Goal: Transaction & Acquisition: Obtain resource

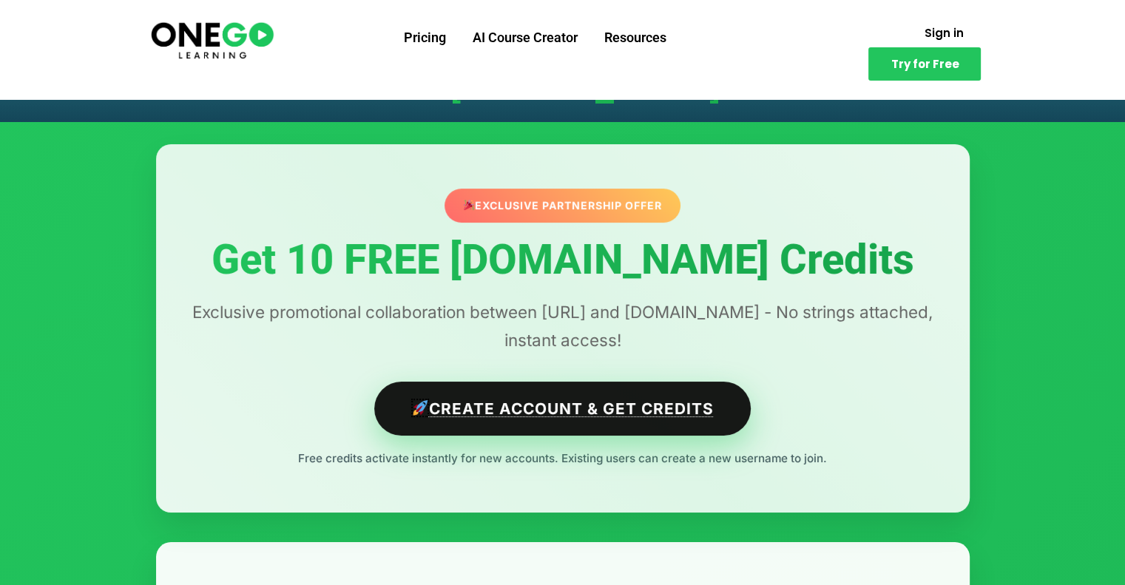
click at [569, 417] on link "Create Account & Get Credits" at bounding box center [562, 409] width 377 height 54
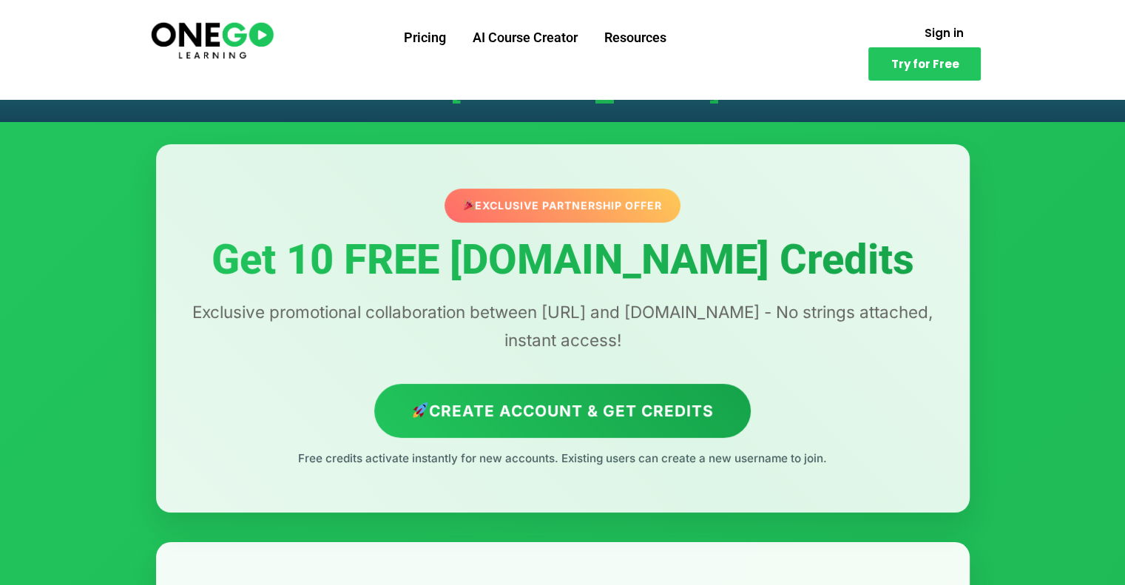
click at [577, 209] on div "Exclusive Partnership Offer" at bounding box center [563, 206] width 236 height 34
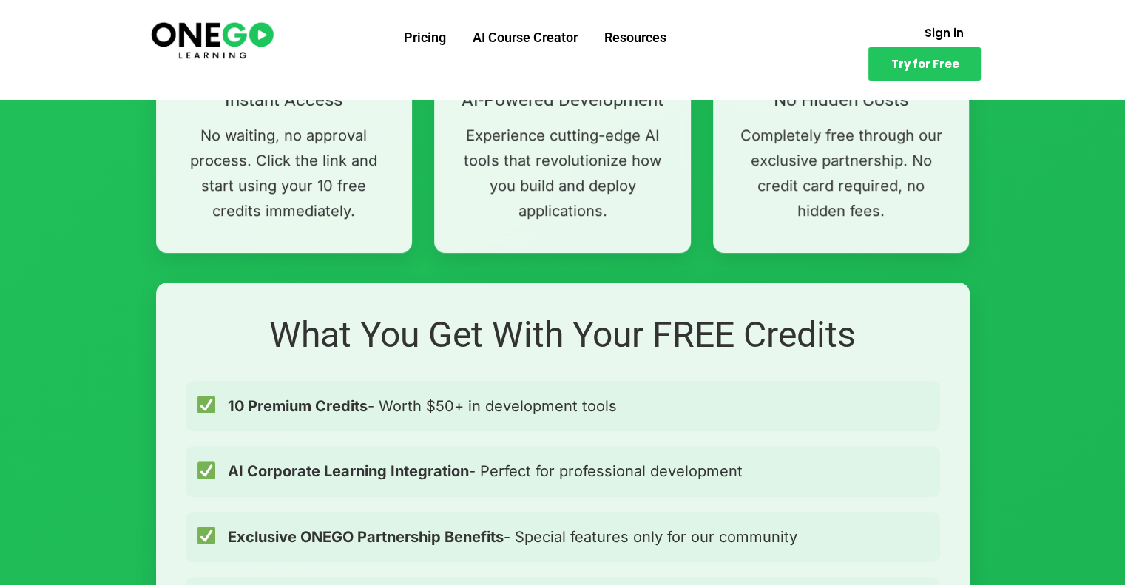
scroll to position [1036, 0]
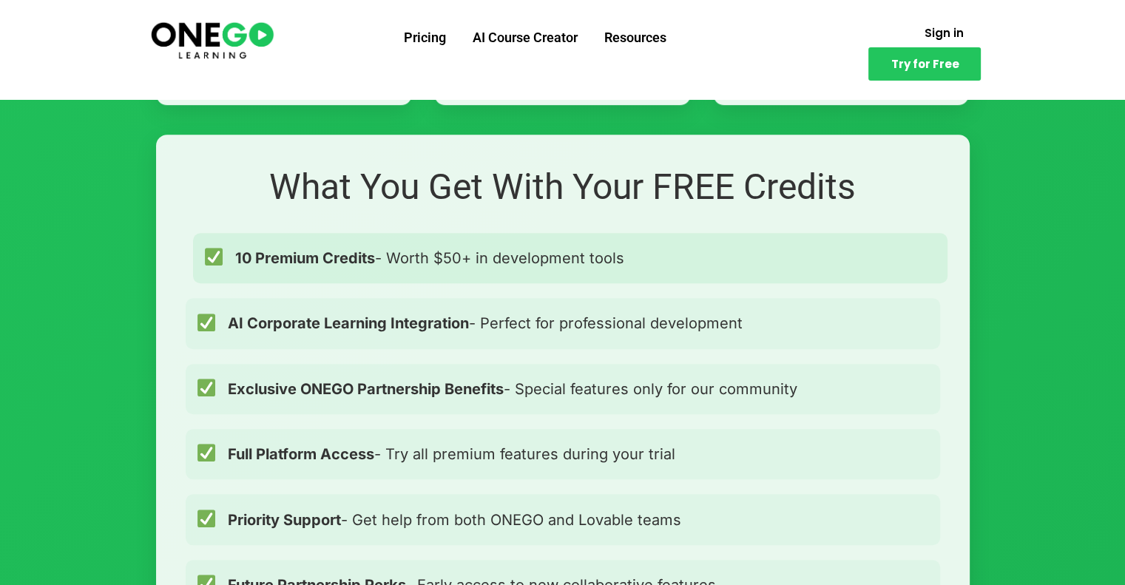
click at [473, 266] on span "10 Premium Credits - Worth $50+ in development tools" at bounding box center [429, 258] width 389 height 24
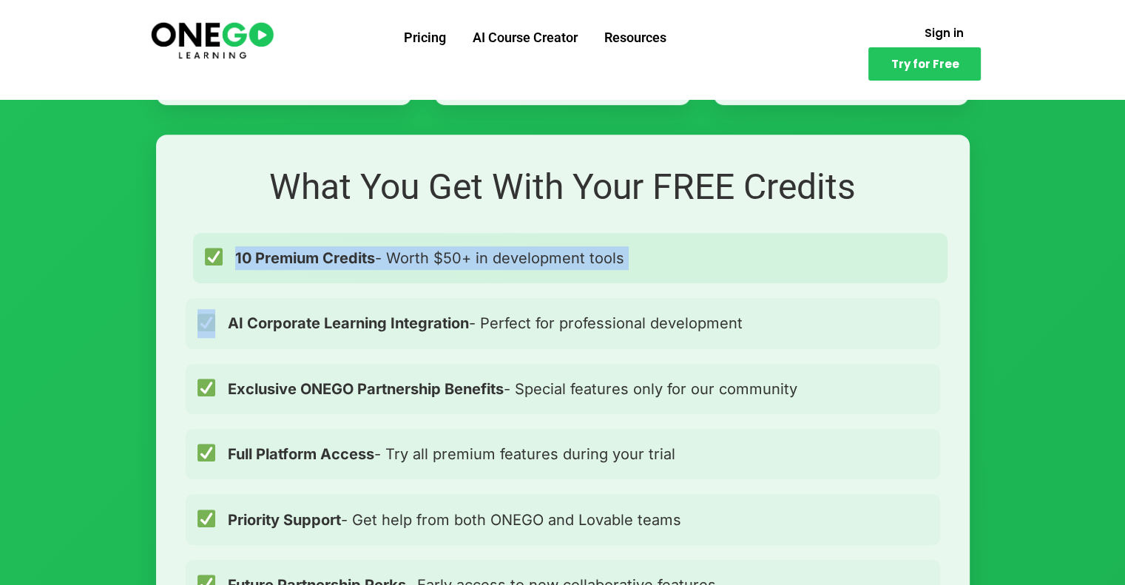
click at [473, 266] on span "10 Premium Credits - Worth $50+ in development tools" at bounding box center [429, 258] width 389 height 24
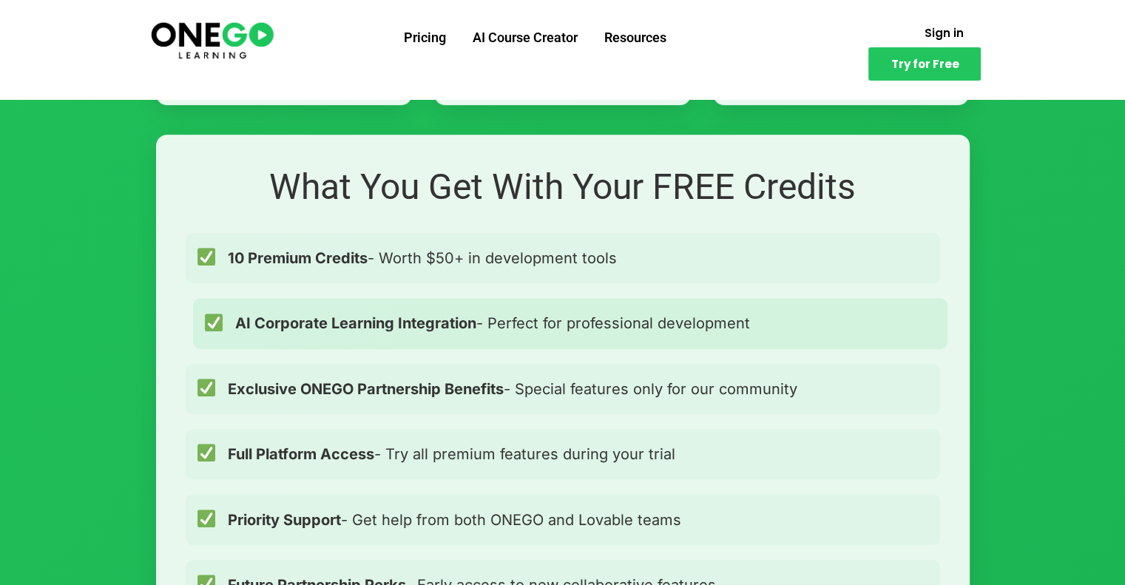
click at [465, 303] on div "AI Corporate Learning Integration - Perfect for professional development" at bounding box center [570, 323] width 755 height 50
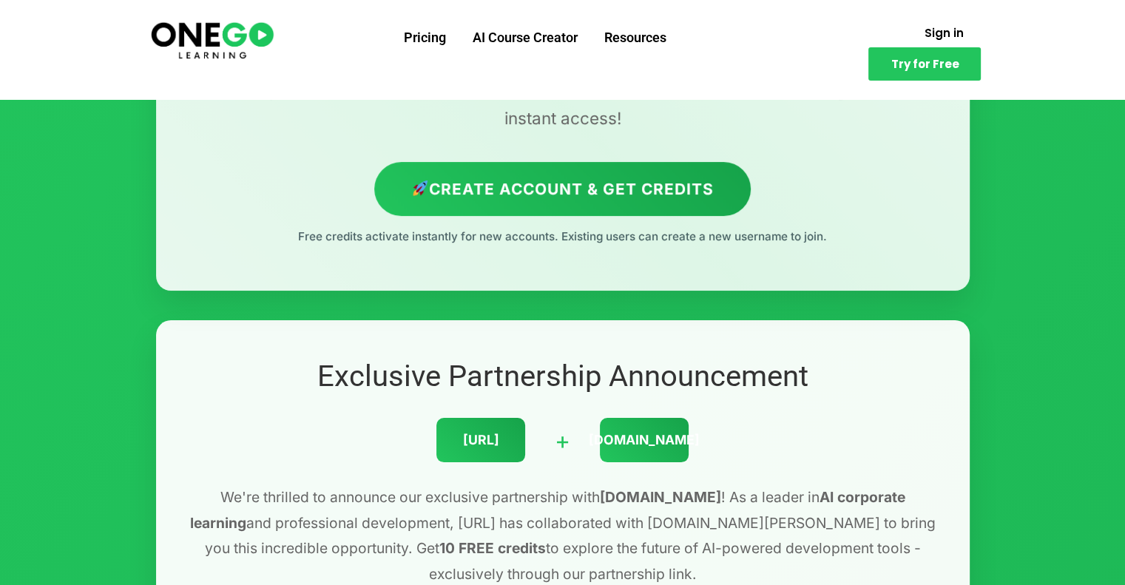
scroll to position [0, 0]
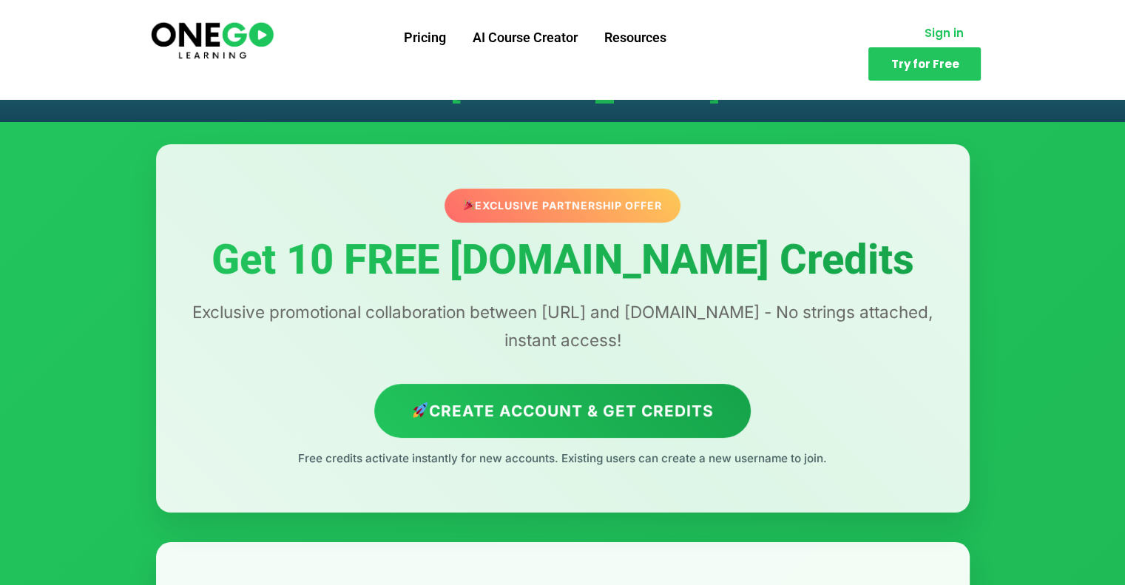
click at [906, 36] on link "Sign in" at bounding box center [943, 32] width 75 height 29
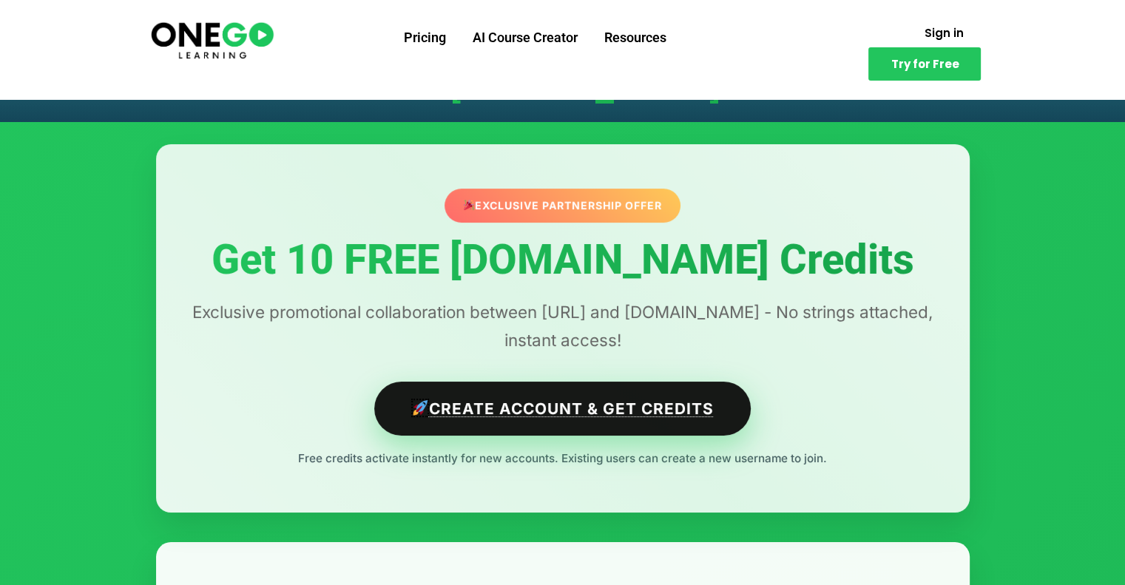
click at [632, 425] on link "Create Account & Get Credits" at bounding box center [562, 409] width 377 height 54
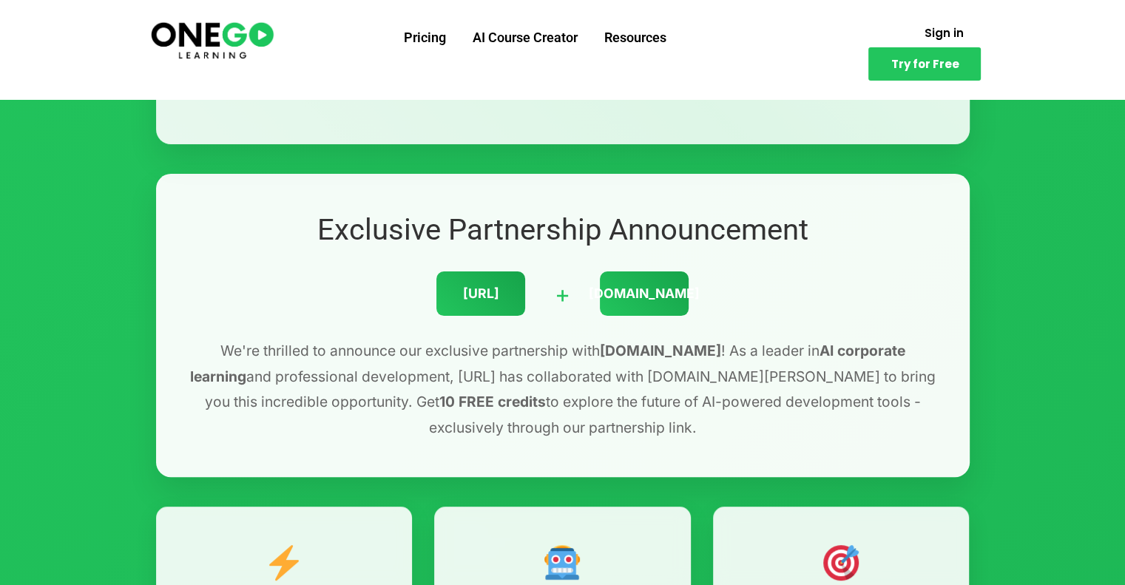
scroll to position [370, 0]
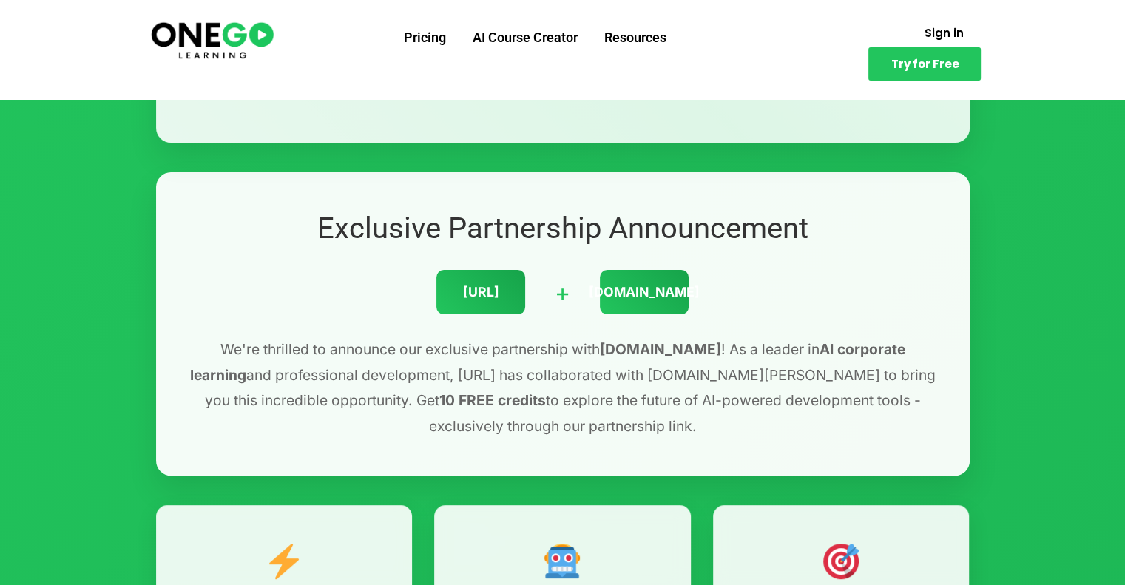
click at [518, 302] on div "[URL]" at bounding box center [480, 292] width 89 height 44
click at [503, 292] on div "[URL]" at bounding box center [480, 292] width 89 height 44
click at [672, 283] on div "[DOMAIN_NAME]" at bounding box center [644, 292] width 89 height 44
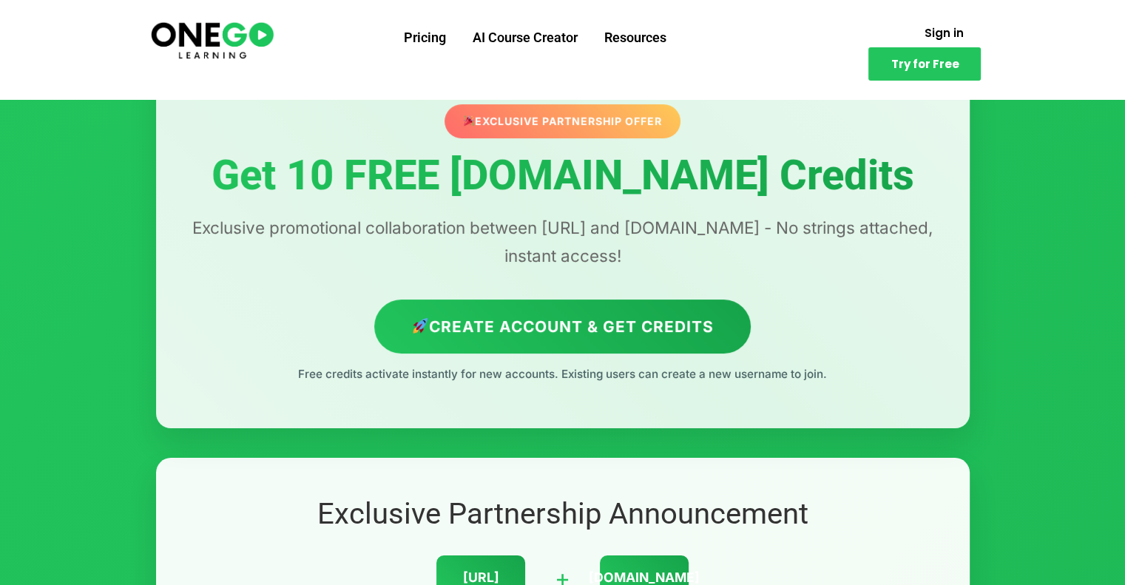
scroll to position [0, 0]
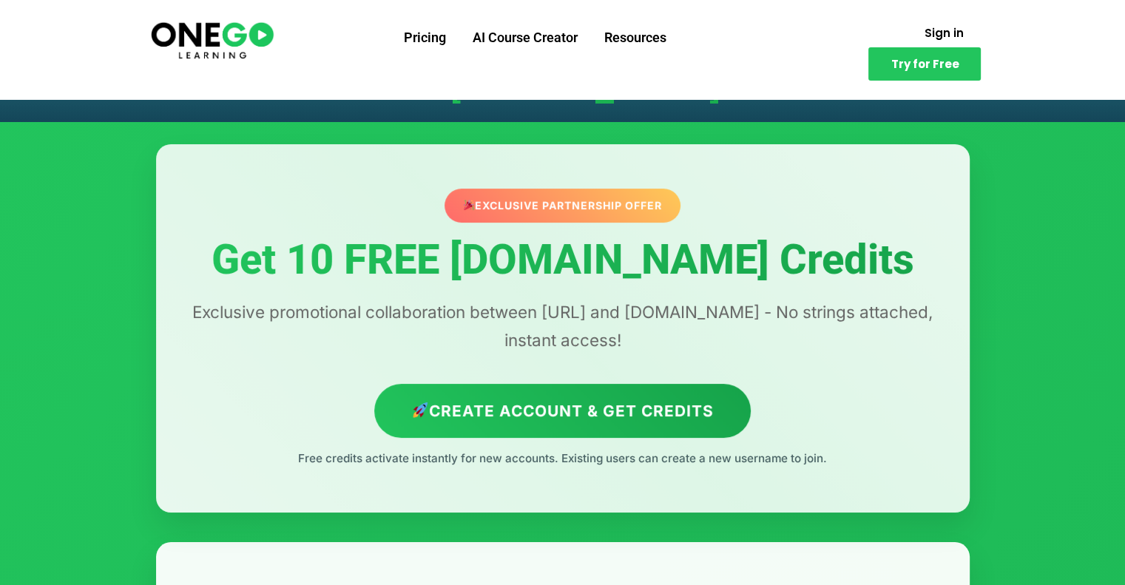
click at [533, 171] on div "Exclusive Partnership Offer Get 10 FREE [DOMAIN_NAME] Credits Exclusive promoti…" at bounding box center [563, 328] width 814 height 368
click at [541, 195] on div "Exclusive Partnership Offer" at bounding box center [563, 206] width 236 height 34
click at [542, 198] on div "Exclusive Partnership Offer" at bounding box center [563, 206] width 236 height 34
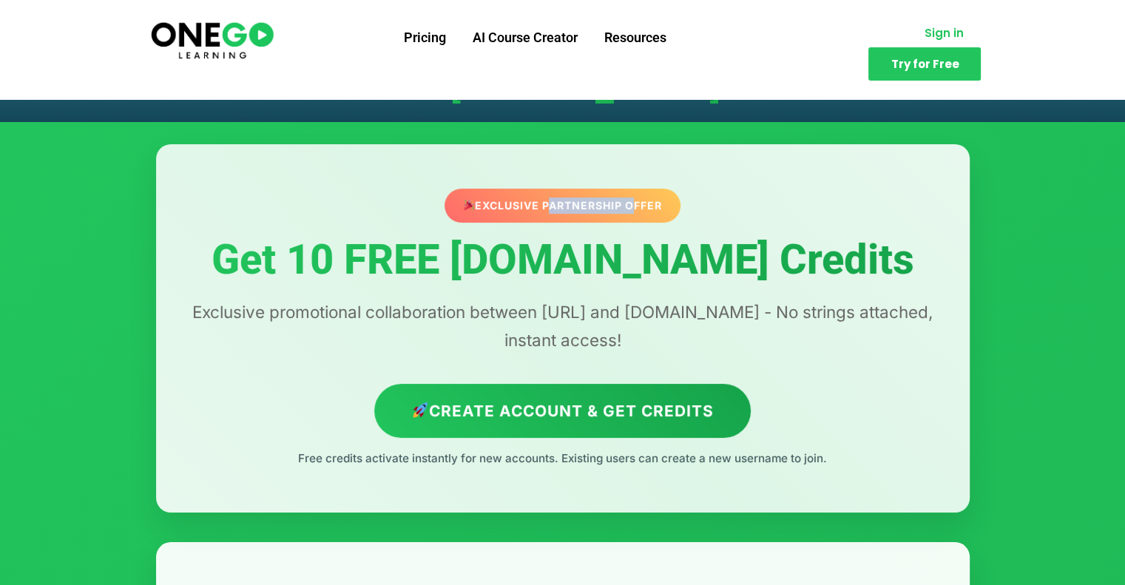
click at [924, 38] on span "Sign in" at bounding box center [943, 32] width 39 height 11
